Goal: Check status: Check status

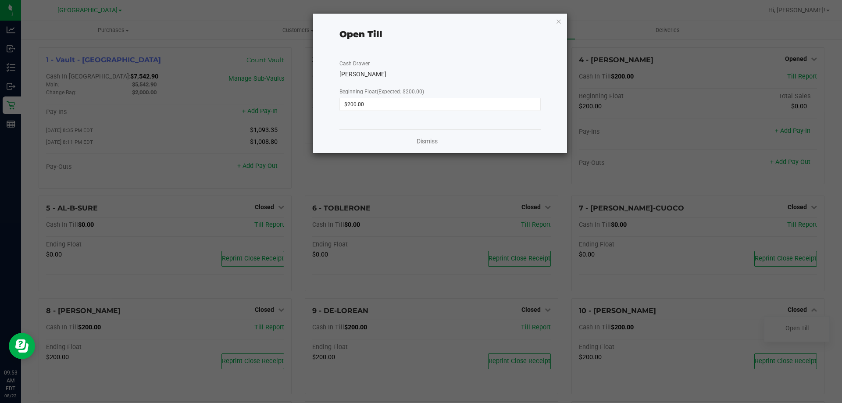
scroll to position [44, 0]
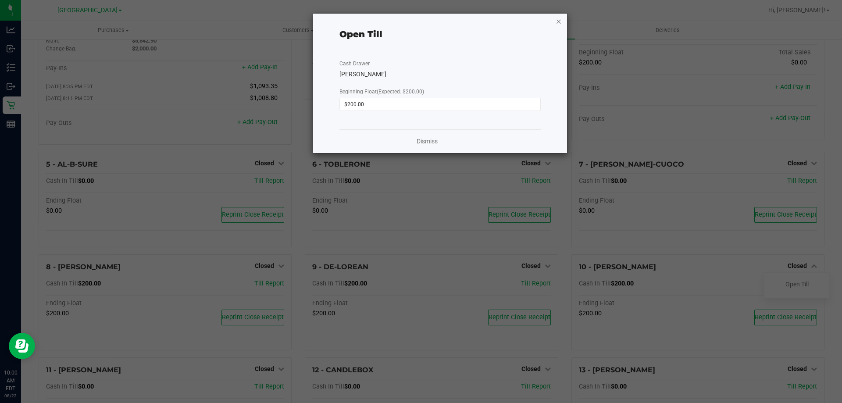
click at [558, 20] on icon "button" at bounding box center [559, 21] width 6 height 11
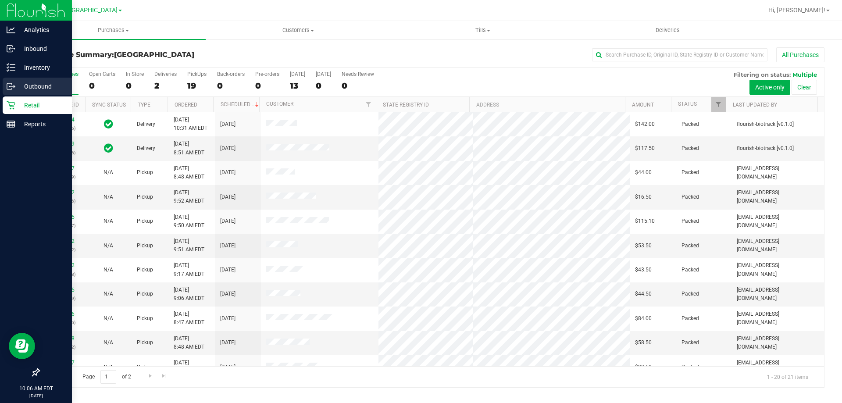
click at [23, 84] on p "Outbound" at bounding box center [41, 86] width 53 height 11
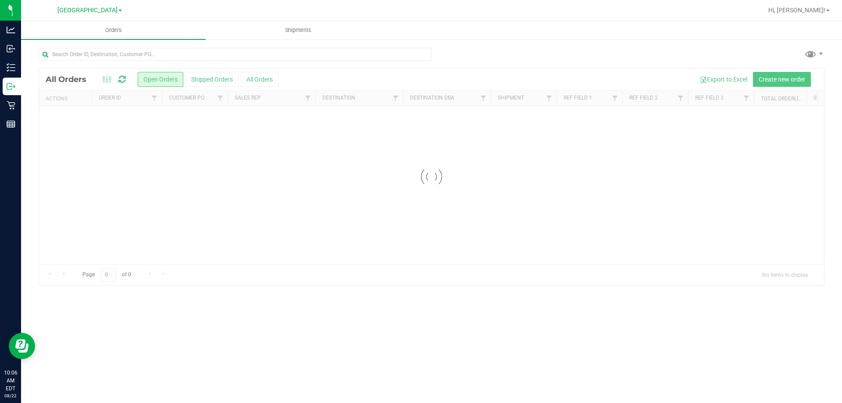
click at [262, 80] on div at bounding box center [431, 176] width 785 height 217
click at [263, 78] on div at bounding box center [431, 224] width 785 height 313
click at [263, 78] on button "All Orders" at bounding box center [260, 79] width 38 height 15
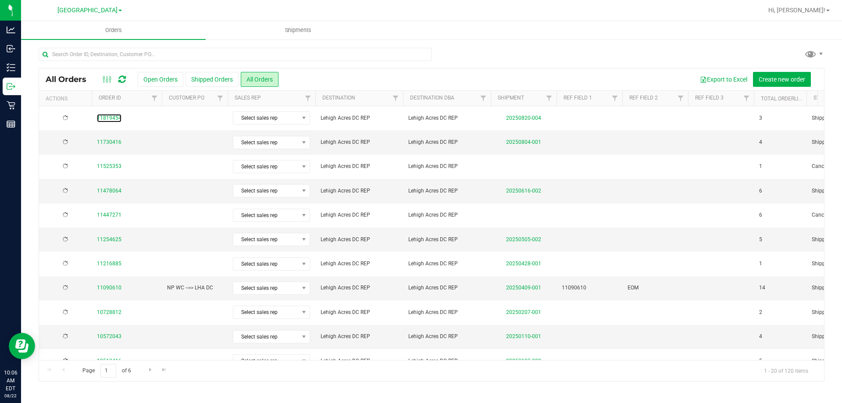
click at [115, 116] on link "11819454" at bounding box center [109, 118] width 25 height 8
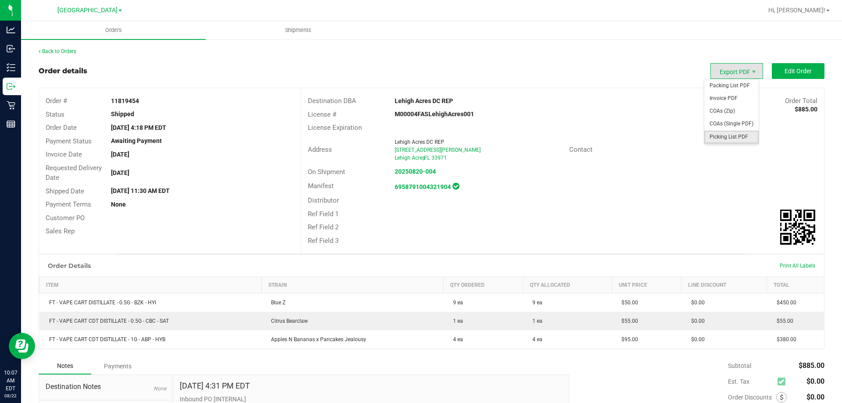
click at [726, 137] on span "Picking List PDF" at bounding box center [732, 137] width 54 height 13
click at [292, 29] on span "Shipments" at bounding box center [298, 30] width 50 height 8
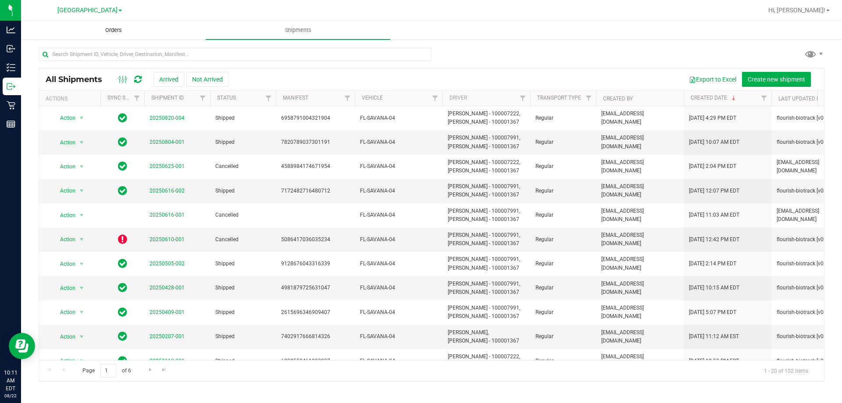
click at [115, 29] on span "Orders" at bounding box center [113, 30] width 40 height 8
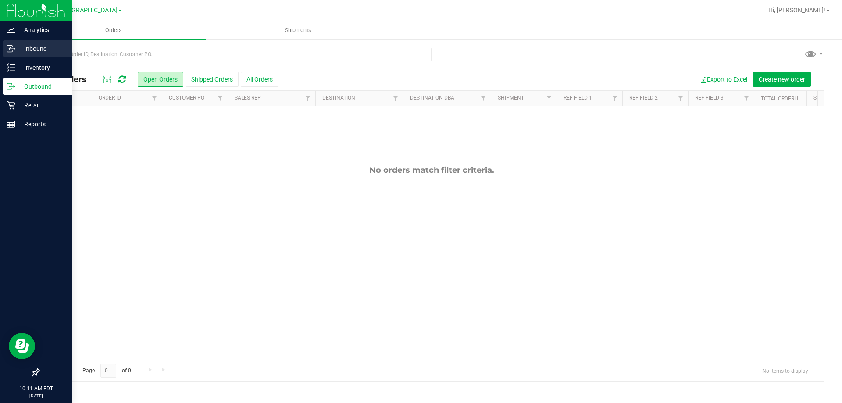
click at [20, 46] on p "Inbound" at bounding box center [41, 48] width 53 height 11
